Goal: Navigation & Orientation: Find specific page/section

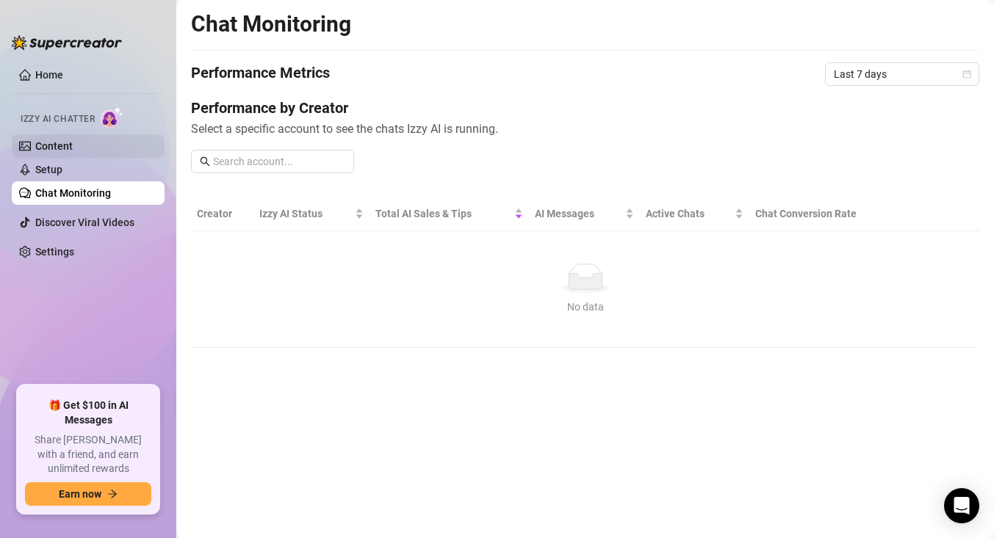
click at [73, 141] on link "Content" at bounding box center [53, 146] width 37 height 12
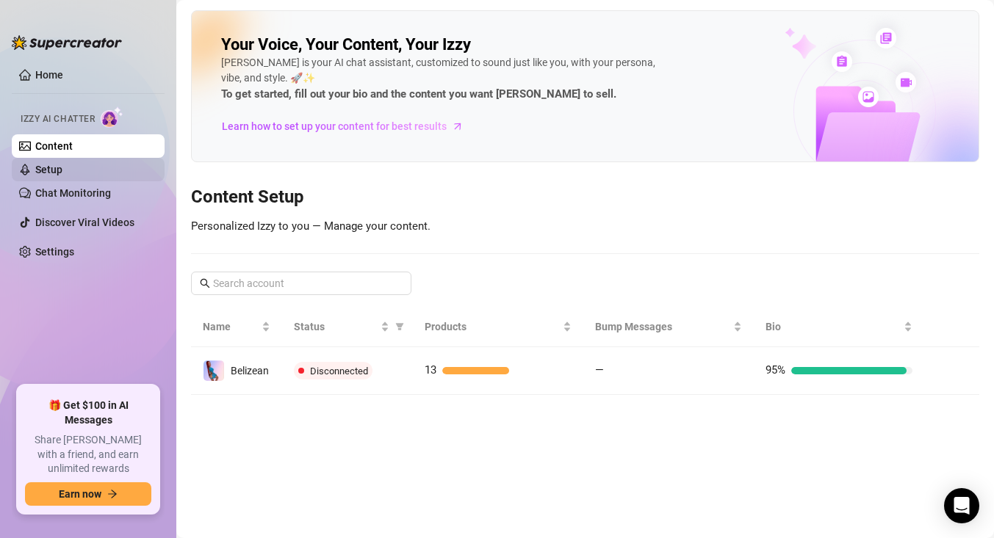
click at [62, 170] on link "Setup" at bounding box center [48, 170] width 27 height 12
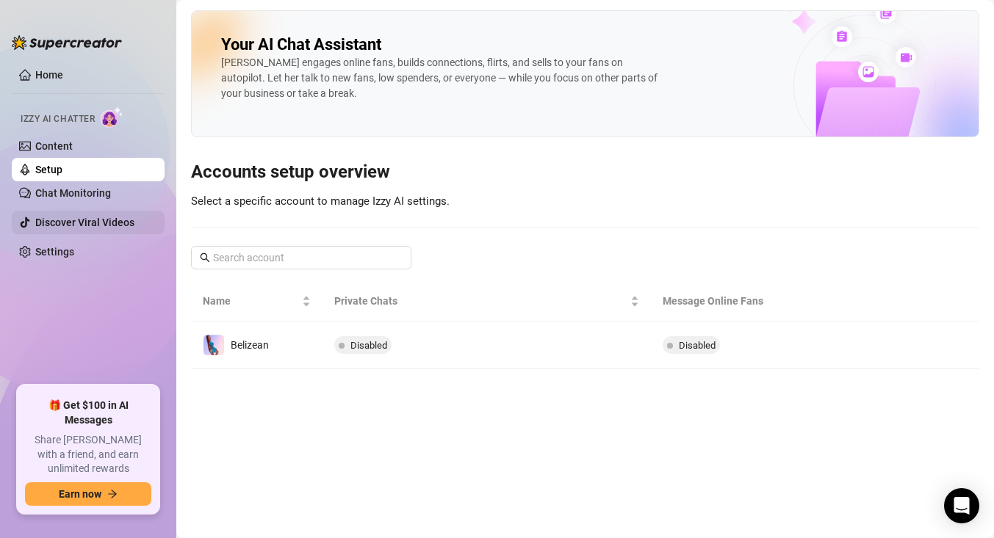
click at [117, 223] on link "Discover Viral Videos" at bounding box center [84, 223] width 99 height 12
